Goal: Navigation & Orientation: Find specific page/section

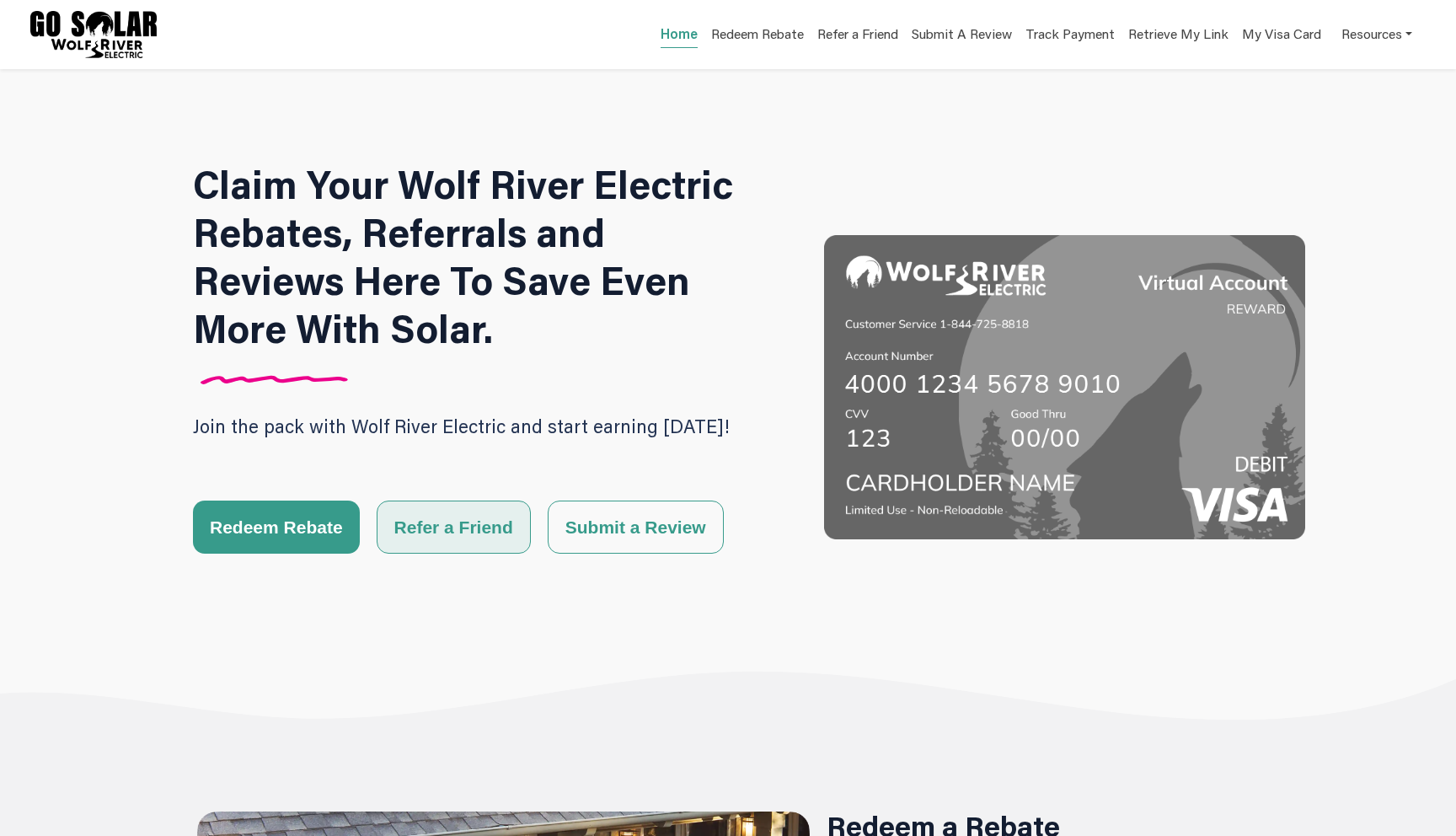
click at [458, 544] on button "Refer a Friend" at bounding box center [453, 527] width 154 height 53
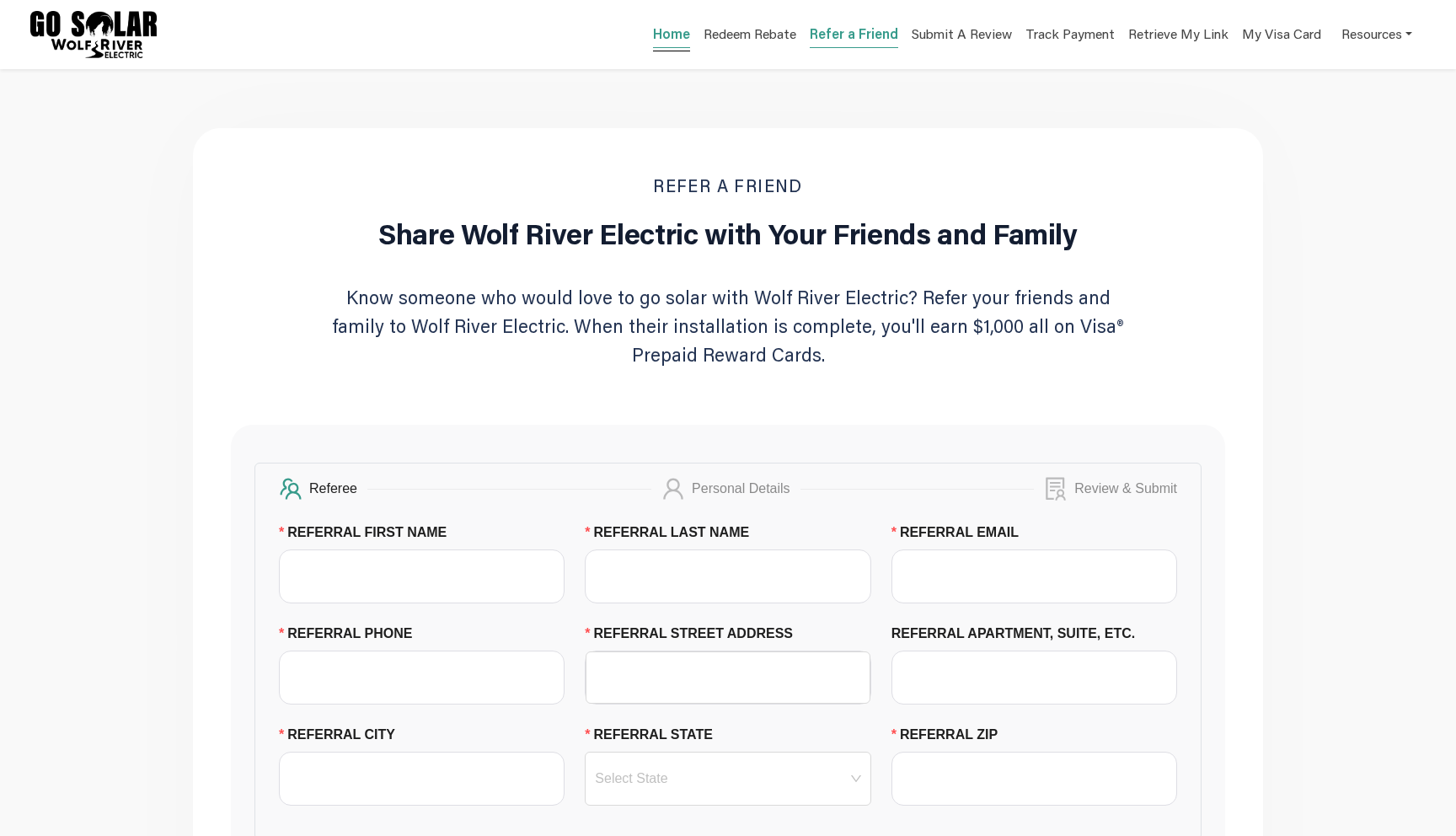
click at [661, 38] on link "Home" at bounding box center [671, 37] width 38 height 24
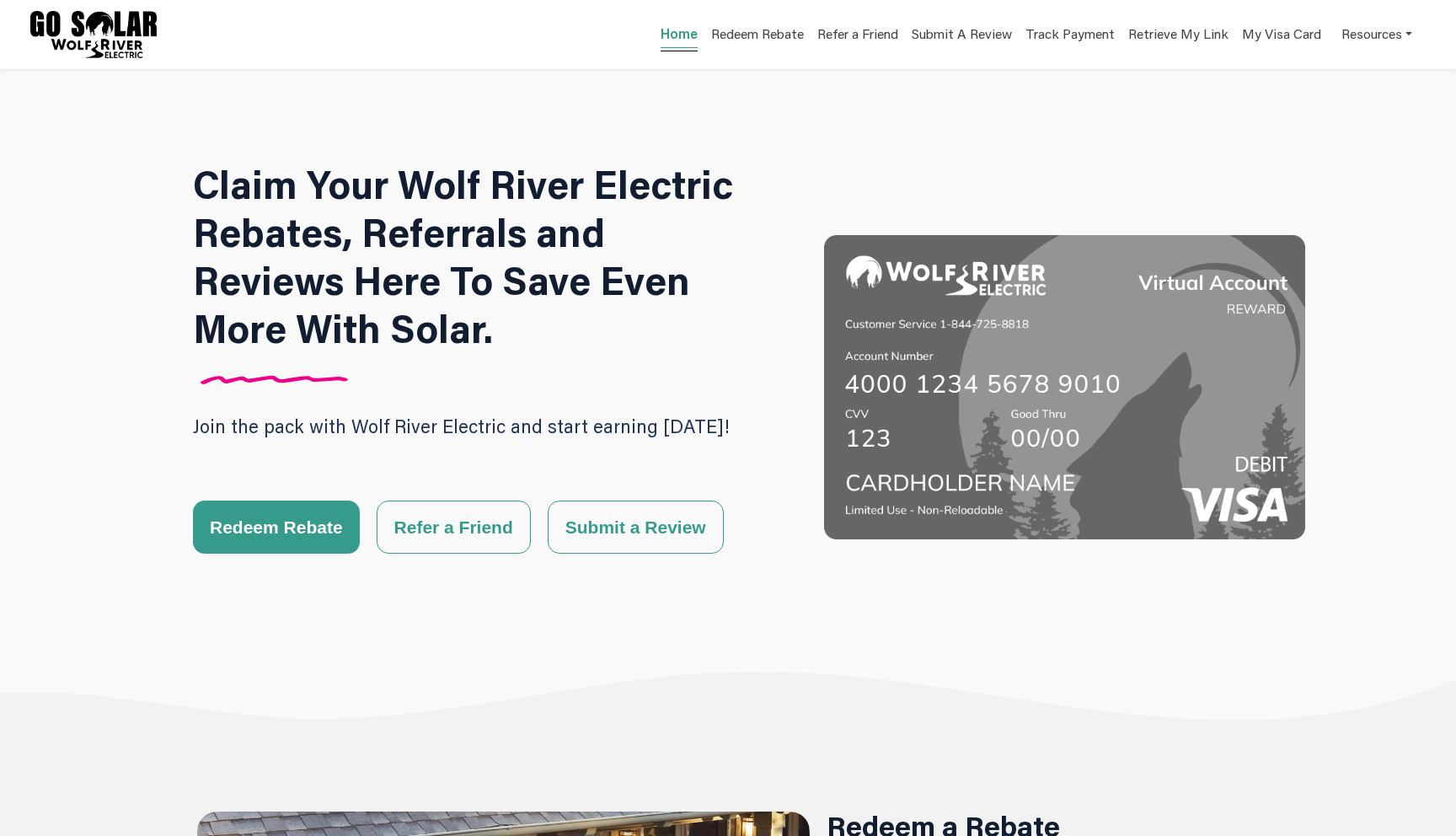
click at [685, 31] on link "Home" at bounding box center [679, 37] width 38 height 24
